Goal: Find specific page/section: Find specific page/section

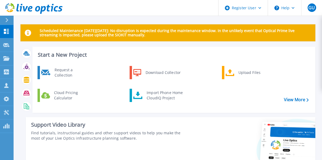
click at [8, 22] on div at bounding box center [9, 20] width 9 height 9
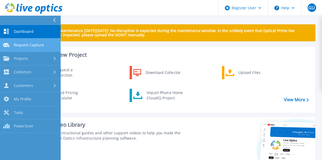
drag, startPoint x: 30, startPoint y: 57, endPoint x: 28, endPoint y: 49, distance: 8.1
click at [28, 49] on div "Dashboard Dashboard Request Capture Request Capture Projects Projects Search Pr…" at bounding box center [30, 79] width 61 height 108
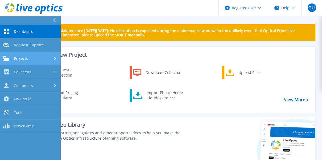
click at [29, 60] on div "Projects" at bounding box center [30, 58] width 54 height 5
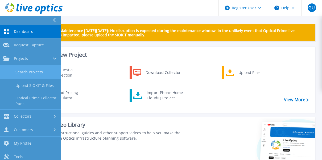
click at [28, 74] on link "Search Projects" at bounding box center [30, 73] width 61 height 14
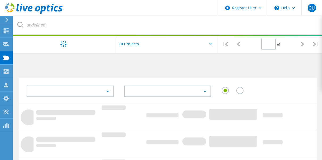
type input "1"
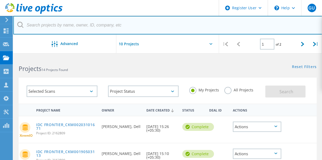
click at [114, 22] on input "text" at bounding box center [167, 25] width 308 height 19
paste input "3026243"
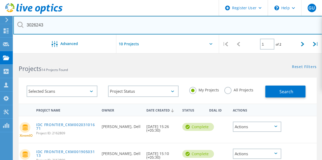
type input "3026243"
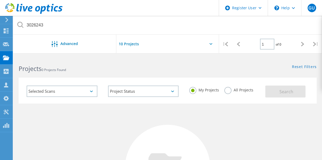
drag, startPoint x: 234, startPoint y: 93, endPoint x: 229, endPoint y: 87, distance: 7.7
click at [229, 87] on div "All Projects" at bounding box center [238, 91] width 29 height 8
click at [231, 91] on label "All Projects" at bounding box center [238, 89] width 29 height 5
click at [0, 0] on input "All Projects" at bounding box center [0, 0] width 0 height 0
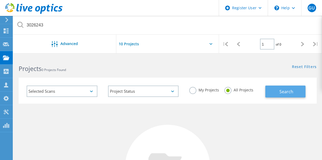
click at [279, 90] on span "Search" at bounding box center [286, 92] width 14 height 6
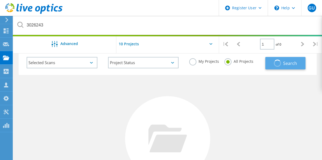
scroll to position [29, 0]
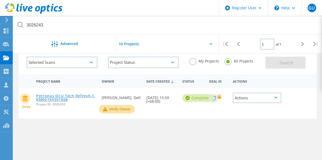
click at [59, 99] on link "Petronas DCU Tech Refresh-CKM00194301868" at bounding box center [66, 97] width 60 height 7
